Goal: Information Seeking & Learning: Find specific fact

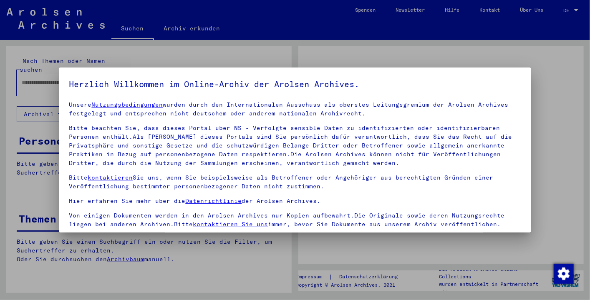
scroll to position [72, 0]
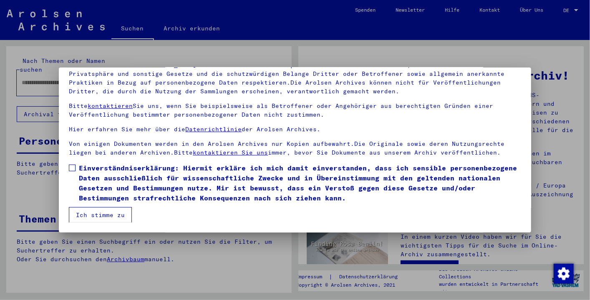
click at [72, 167] on span at bounding box center [72, 168] width 7 height 7
click at [87, 217] on button "Ich stimme zu" at bounding box center [100, 215] width 63 height 16
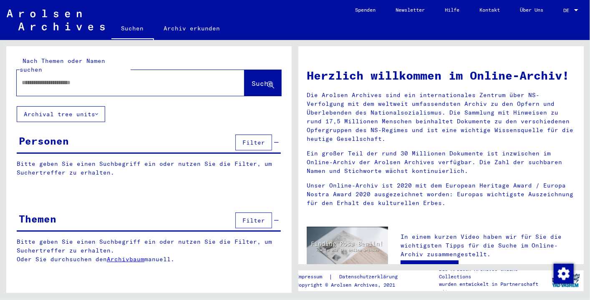
click at [27, 78] on input "text" at bounding box center [121, 82] width 198 height 9
type input "**********"
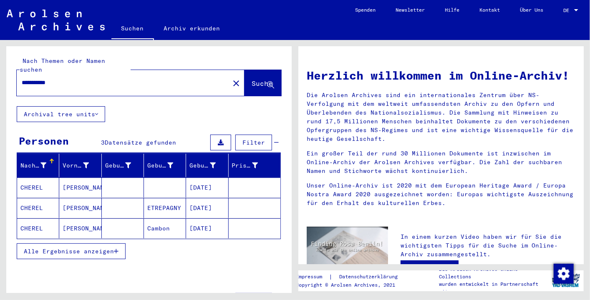
click at [192, 179] on mat-cell "[DATE]" at bounding box center [207, 188] width 42 height 20
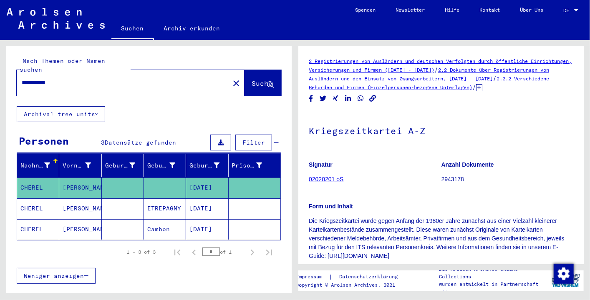
scroll to position [83, 0]
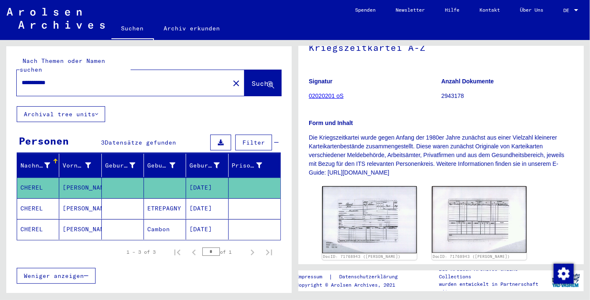
click at [354, 173] on p "Die Kriegszeitkartei wurde gegen Anfang der 1980er Jahre zunächst aus einer Vie…" at bounding box center [441, 155] width 264 height 44
